Goal: Transaction & Acquisition: Purchase product/service

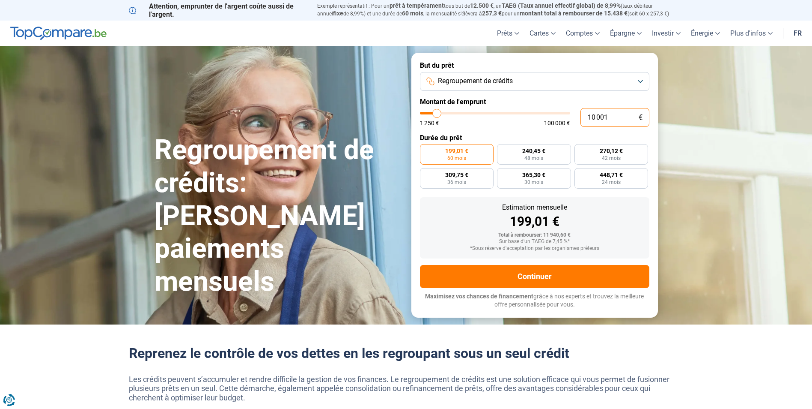
drag, startPoint x: 609, startPoint y: 114, endPoint x: 571, endPoint y: 120, distance: 38.2
click at [571, 120] on div "10 001 € 1 250 € 100 000 €" at bounding box center [535, 117] width 230 height 19
type input "3"
type input "1250"
type input "30"
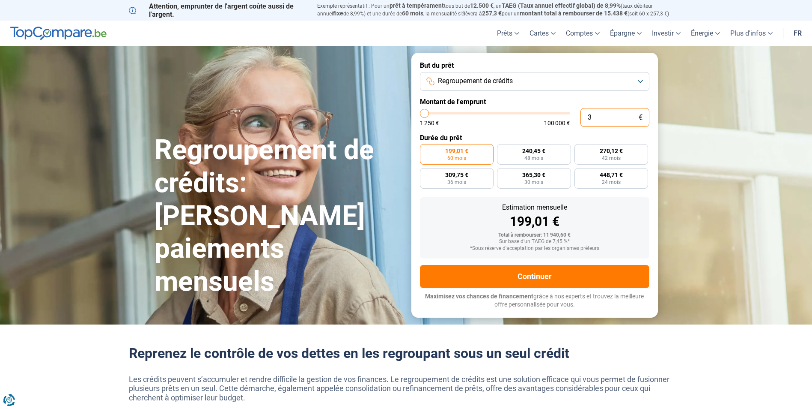
type input "1250"
type input "300"
type input "1250"
type input "3 000"
type input "3000"
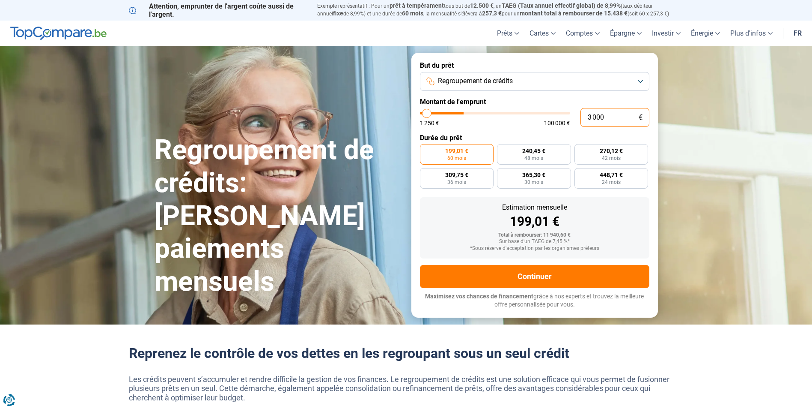
type input "30 000"
type input "30000"
radio input "false"
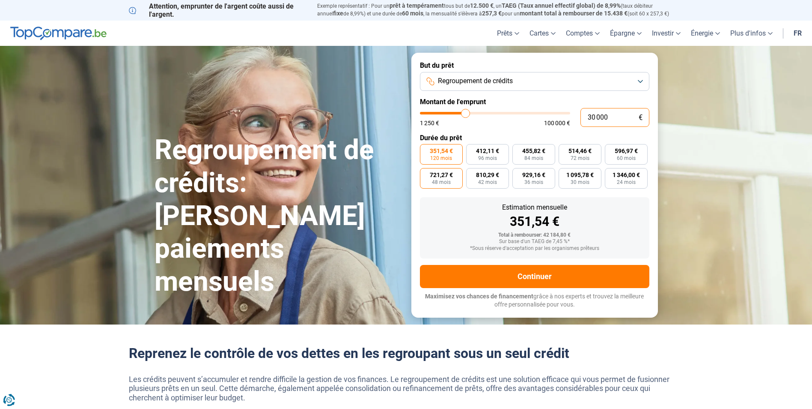
type input "30 000"
click at [452, 180] on label "721,27 € 48 mois" at bounding box center [441, 178] width 43 height 21
click at [426, 173] on input "721,27 € 48 mois" at bounding box center [423, 171] width 6 height 6
radio input "true"
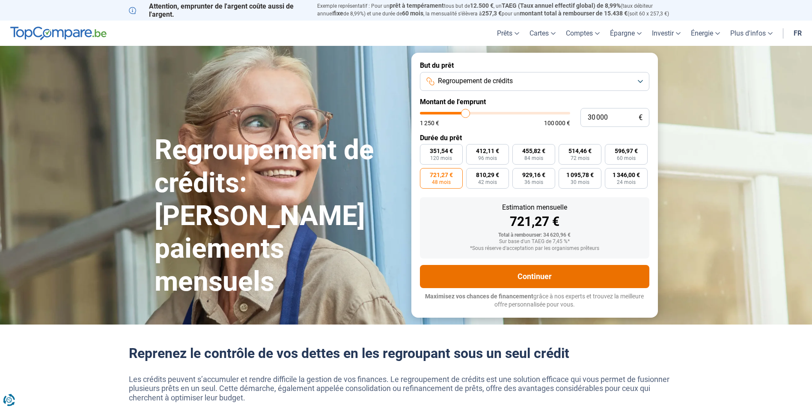
click at [530, 278] on button "Continuer" at bounding box center [535, 276] width 230 height 23
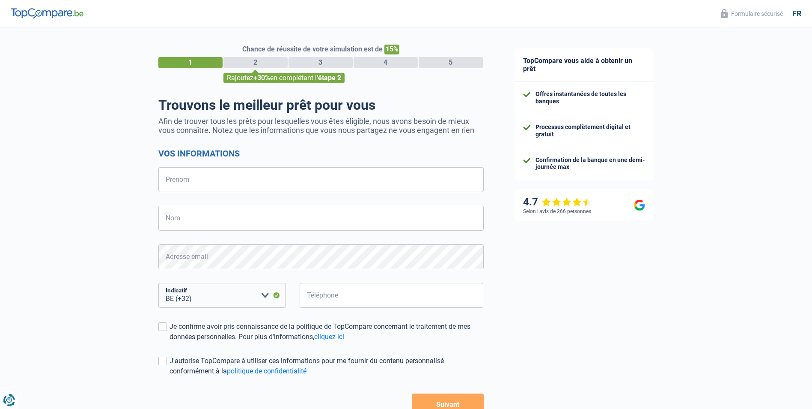
select select "32"
